Goal: Entertainment & Leisure: Consume media (video, audio)

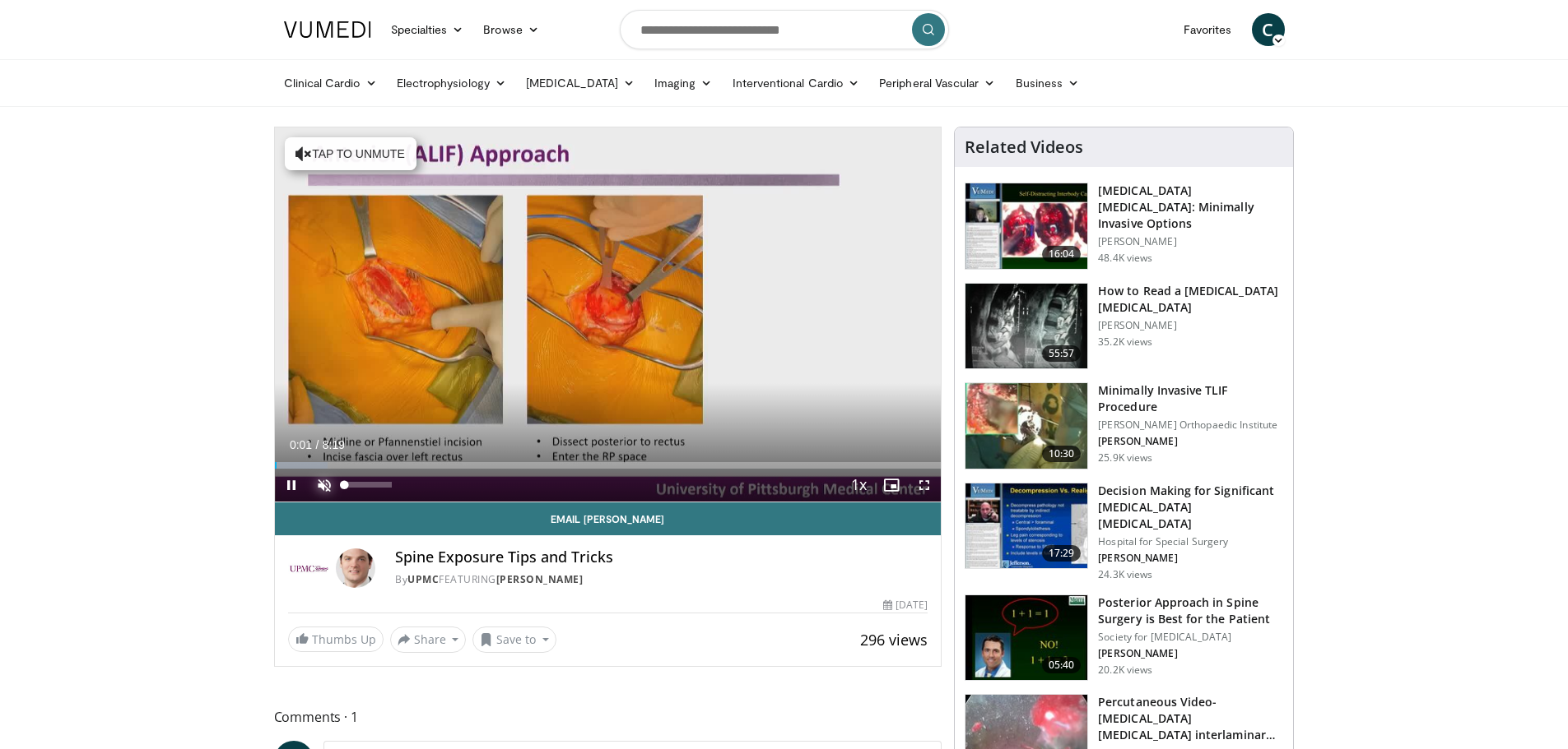
click at [323, 481] on span "Video Player" at bounding box center [324, 486] width 33 height 33
click at [926, 481] on span "Video Player" at bounding box center [924, 486] width 33 height 33
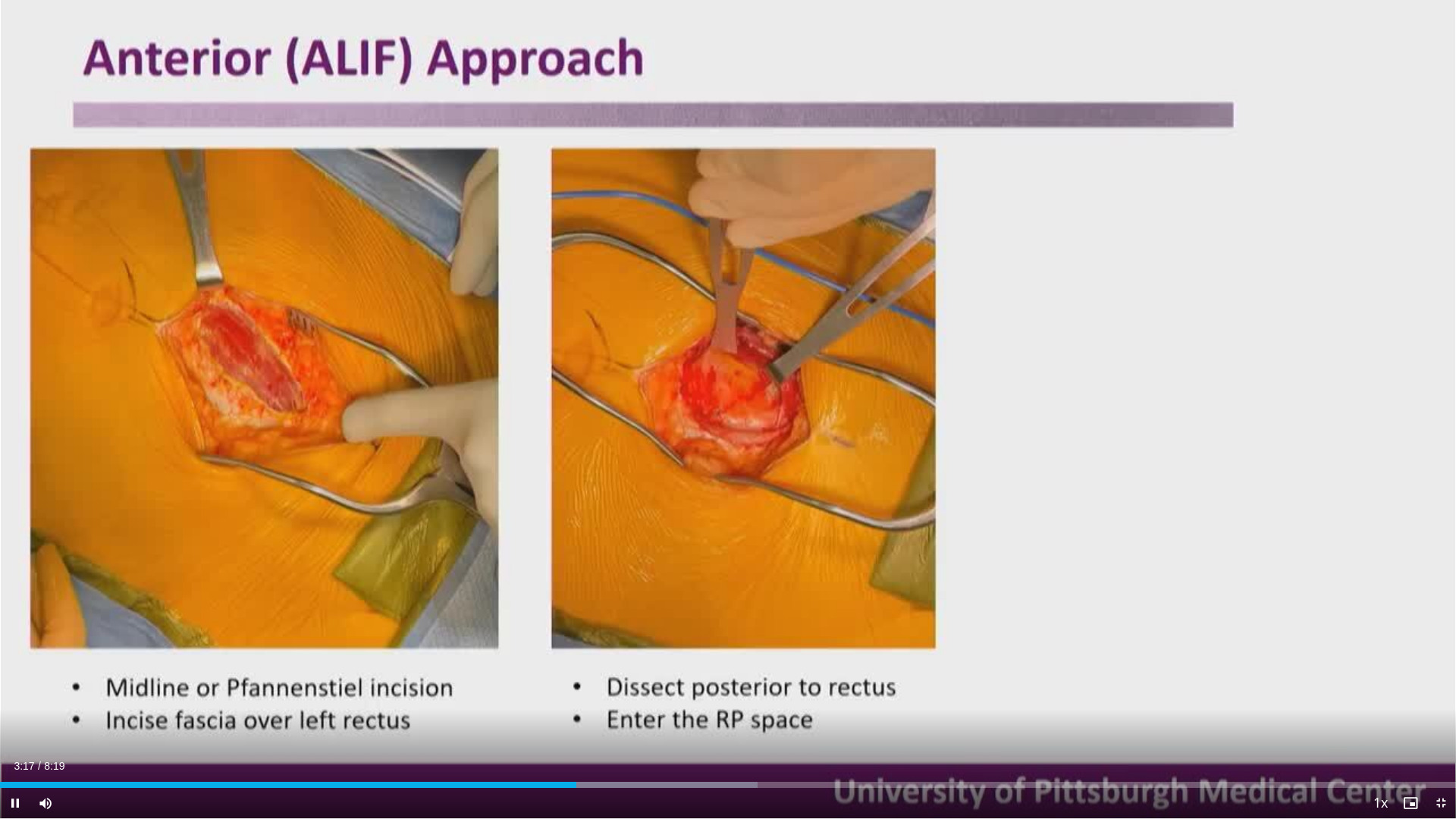
click at [42, 690] on video-js "**********" at bounding box center [728, 410] width 1456 height 819
click at [42, 690] on div "10 seconds Tap to unmute" at bounding box center [728, 409] width 1456 height 818
drag, startPoint x: 164, startPoint y: 799, endPoint x: 46, endPoint y: 803, distance: 118.1
click at [46, 690] on span "Video Player" at bounding box center [45, 802] width 30 height 30
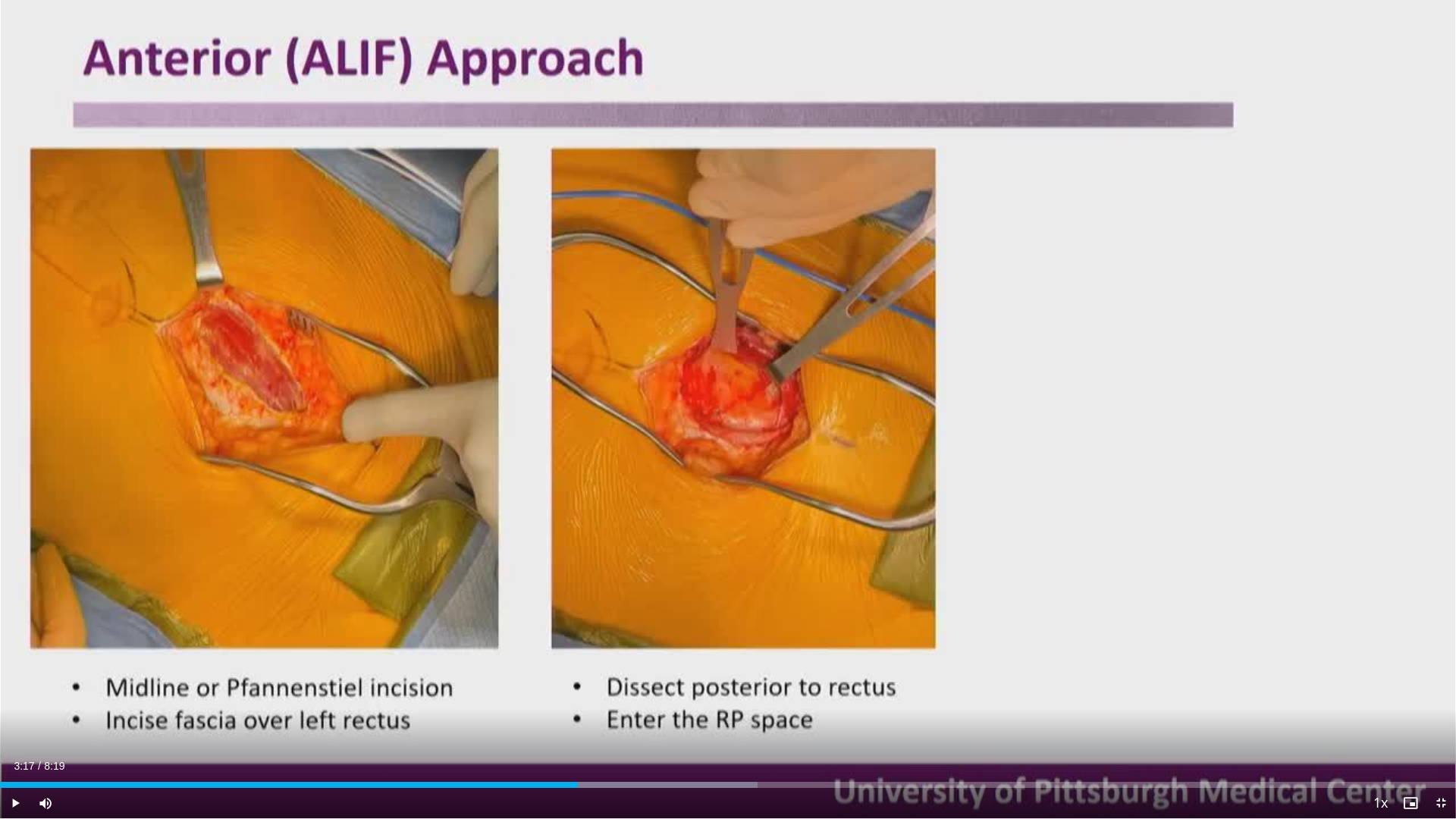
click at [159, 690] on div "Current Time 3:17 / Duration 8:19 Play Skip Backward Skip Forward Mute 100% Loa…" at bounding box center [728, 802] width 1456 height 30
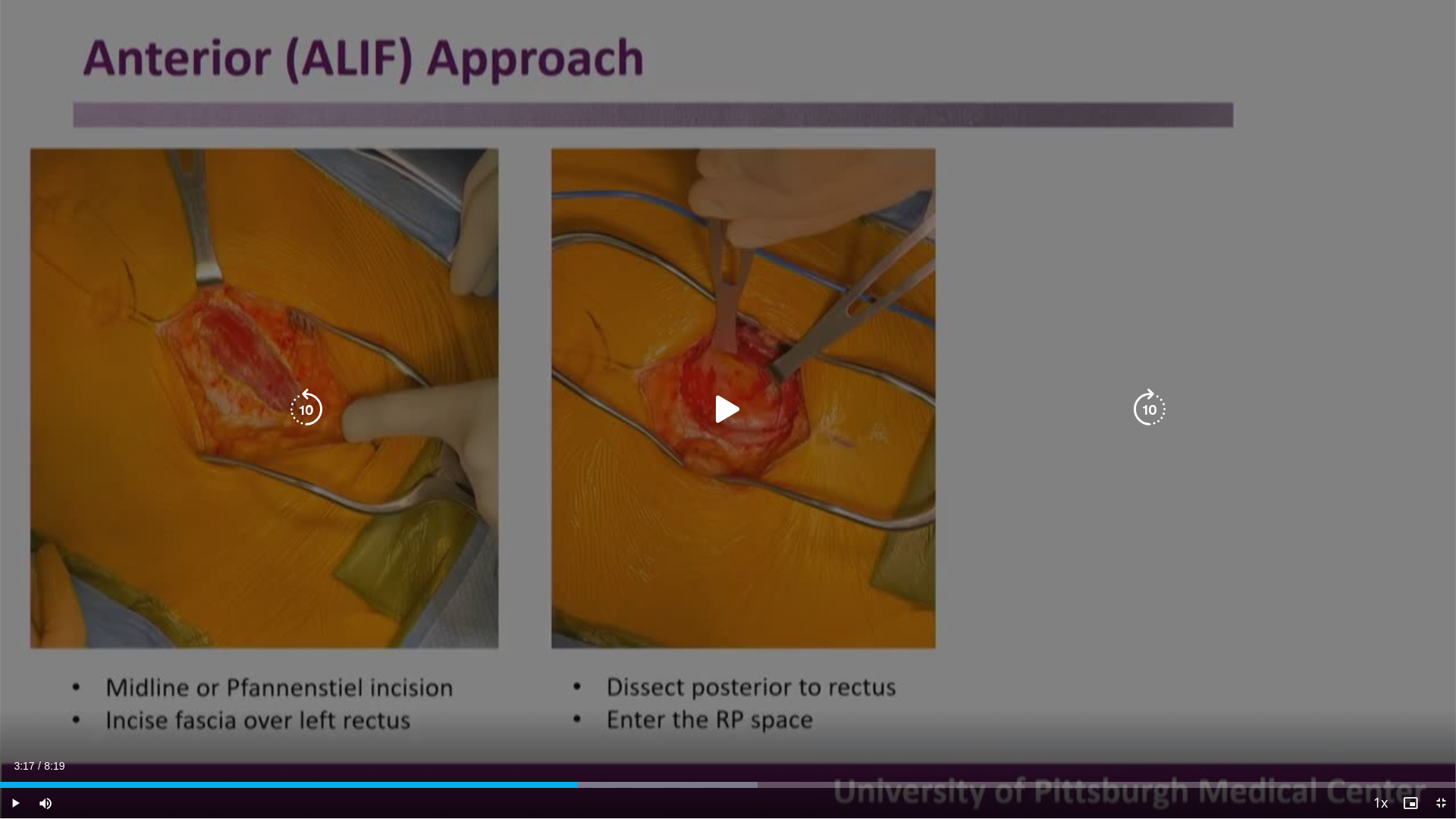
click at [718, 406] on icon "Video Player" at bounding box center [728, 410] width 42 height 42
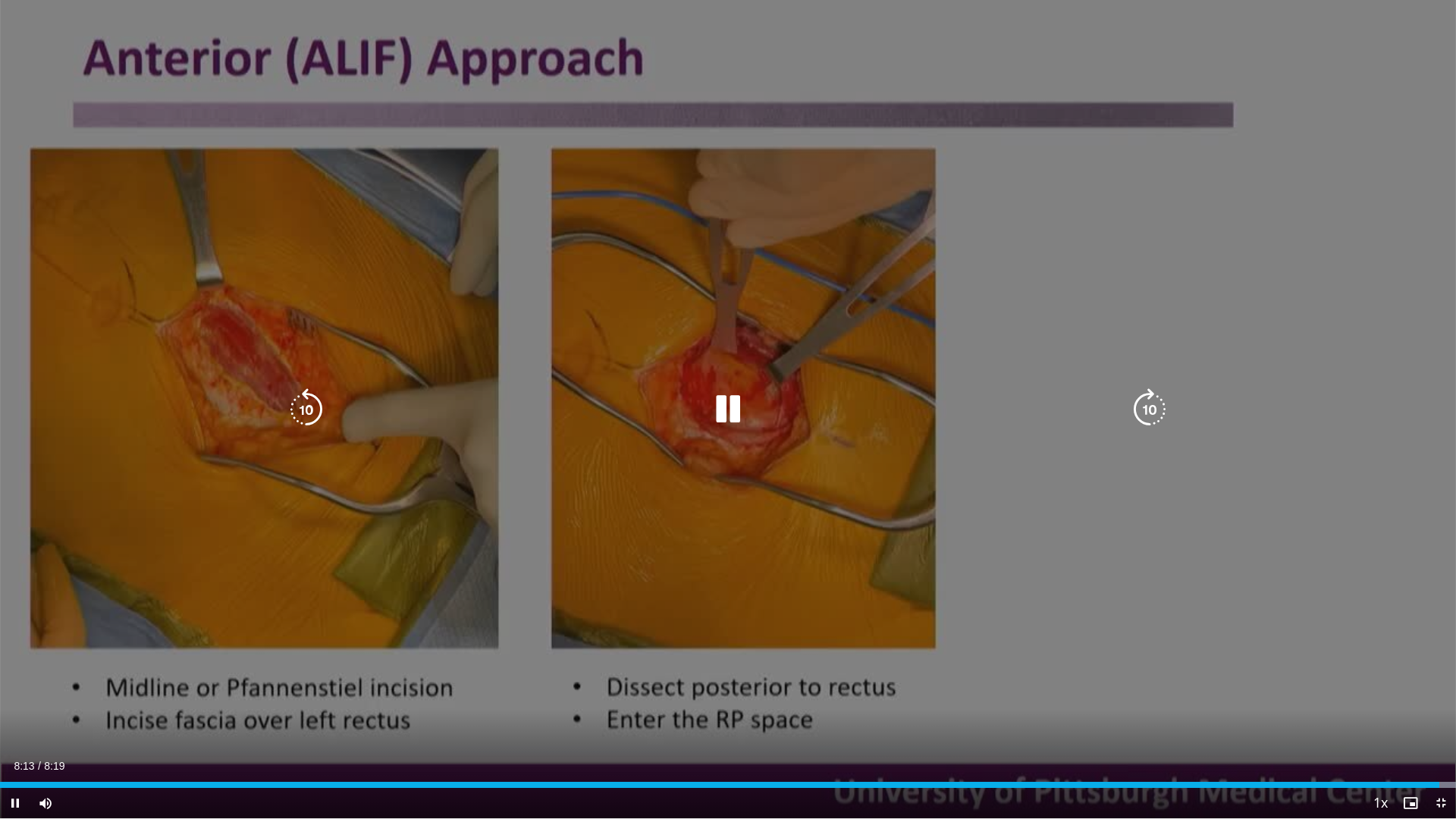
click at [1356, 539] on div "10 seconds Tap to unmute" at bounding box center [728, 409] width 1456 height 818
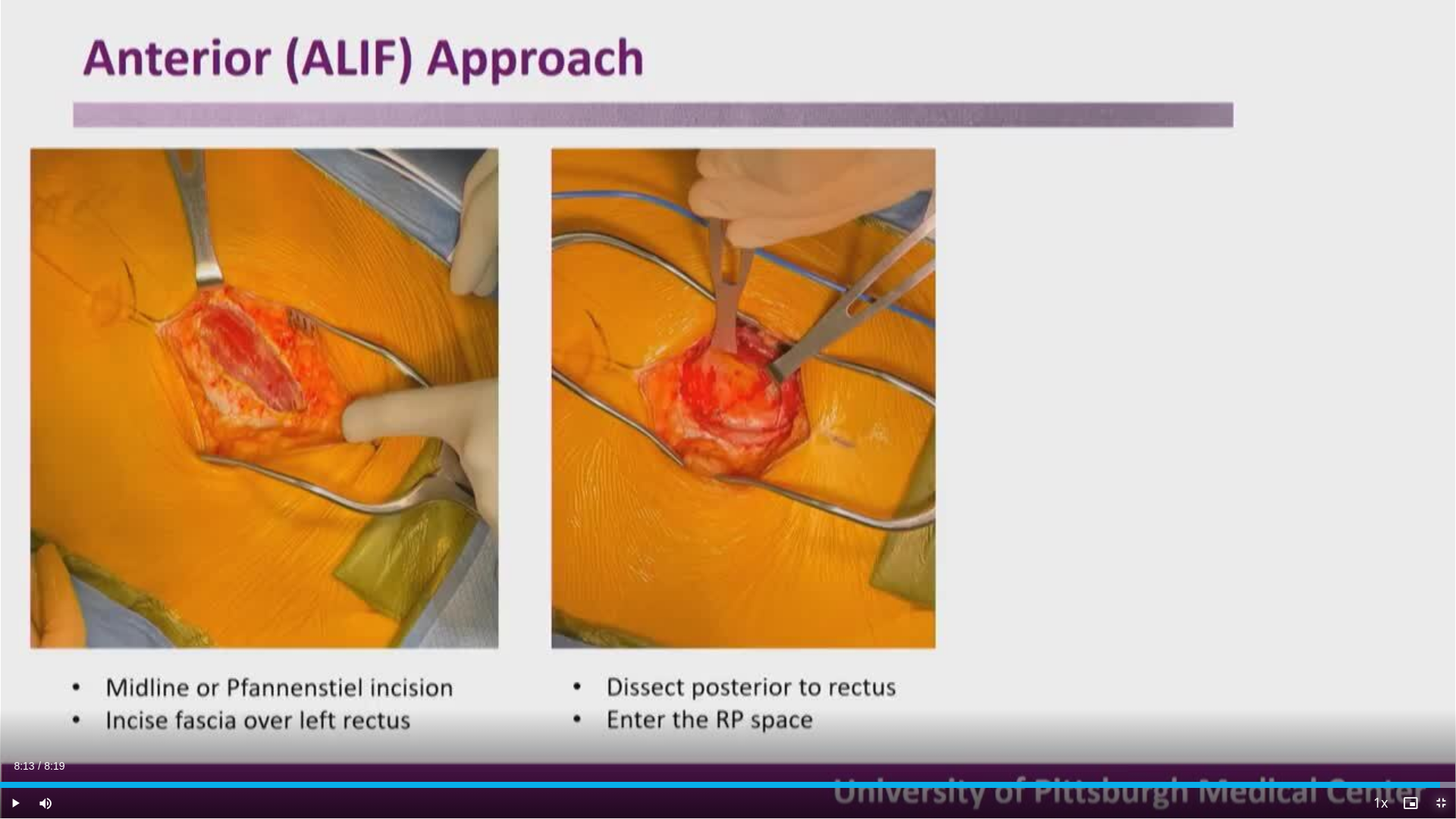
click at [1437, 690] on span "Video Player" at bounding box center [1441, 802] width 30 height 30
